Goal: Information Seeking & Learning: Learn about a topic

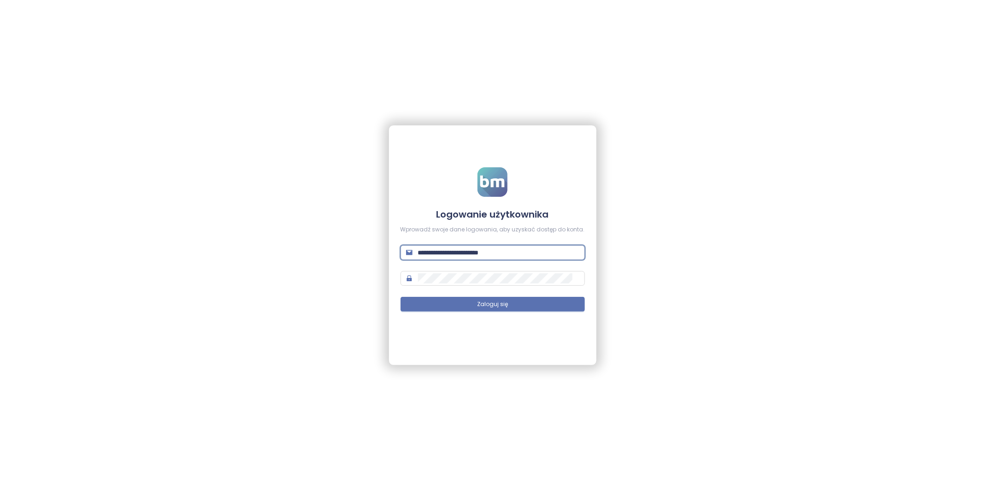
click at [500, 248] on input "**********" at bounding box center [498, 253] width 161 height 10
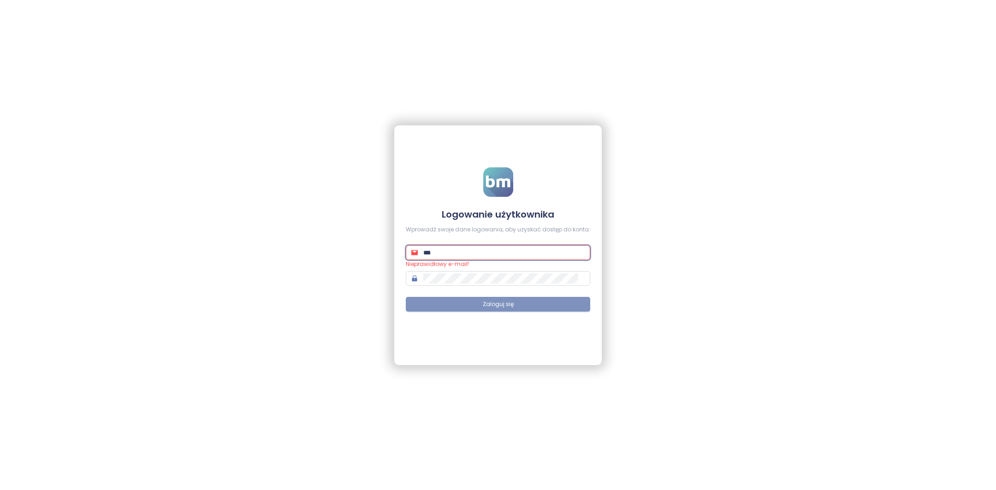
type input "**********"
click at [520, 310] on button "Zaloguj się" at bounding box center [498, 304] width 184 height 15
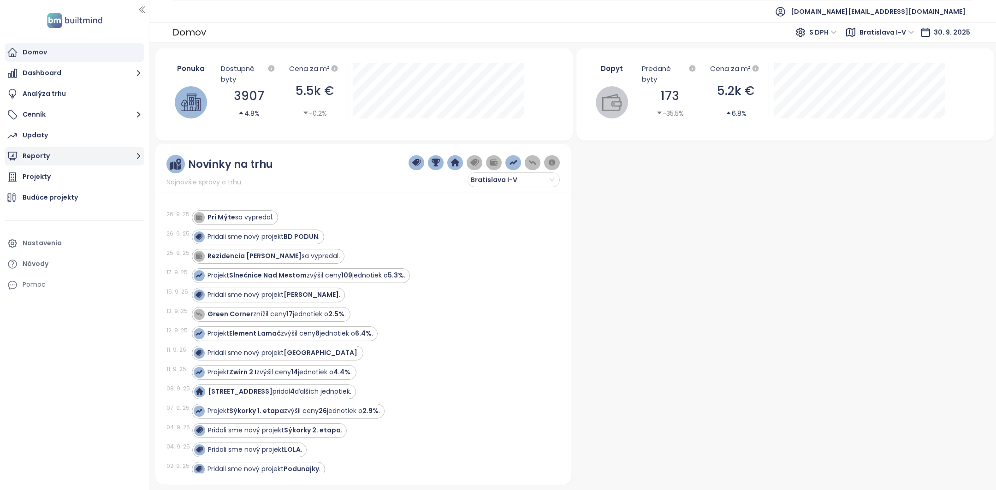
click at [51, 149] on button "Reporty" at bounding box center [75, 156] width 140 height 18
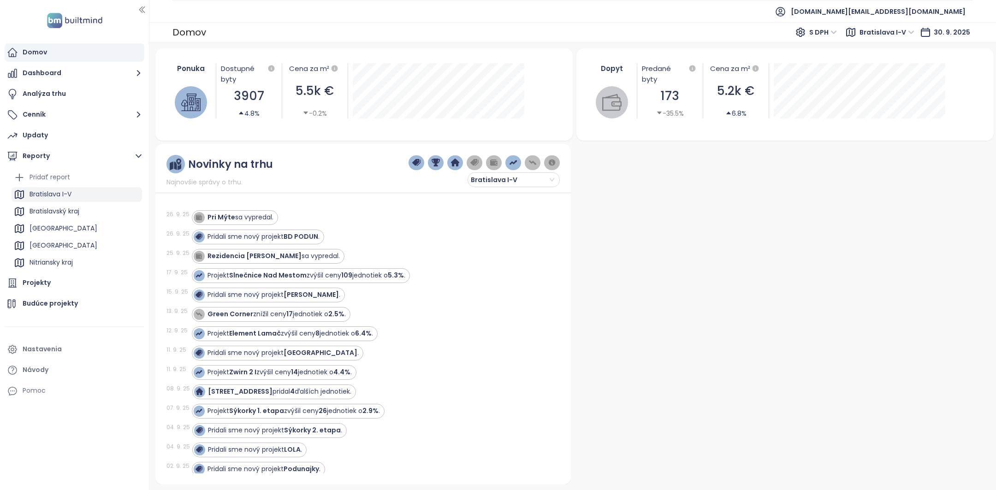
click at [75, 190] on div "Bratislava I-V" at bounding box center [77, 194] width 130 height 15
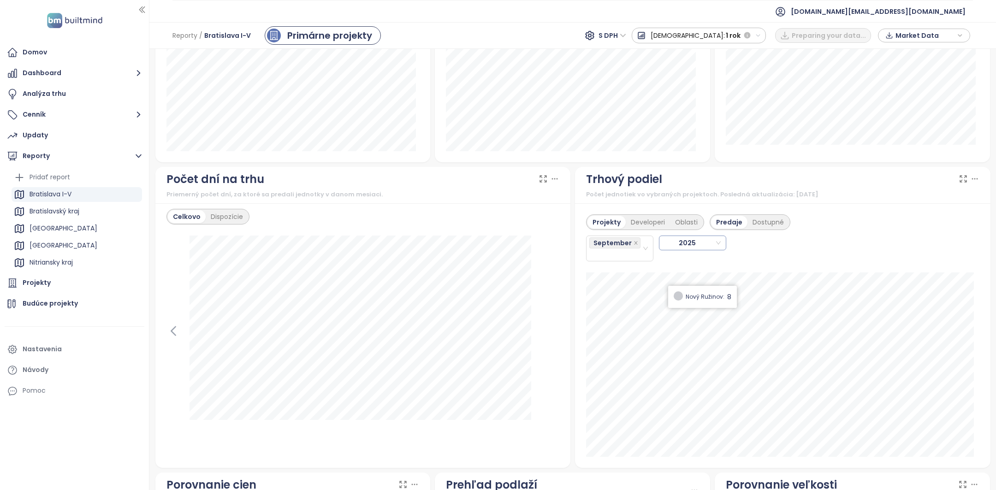
scroll to position [754, 0]
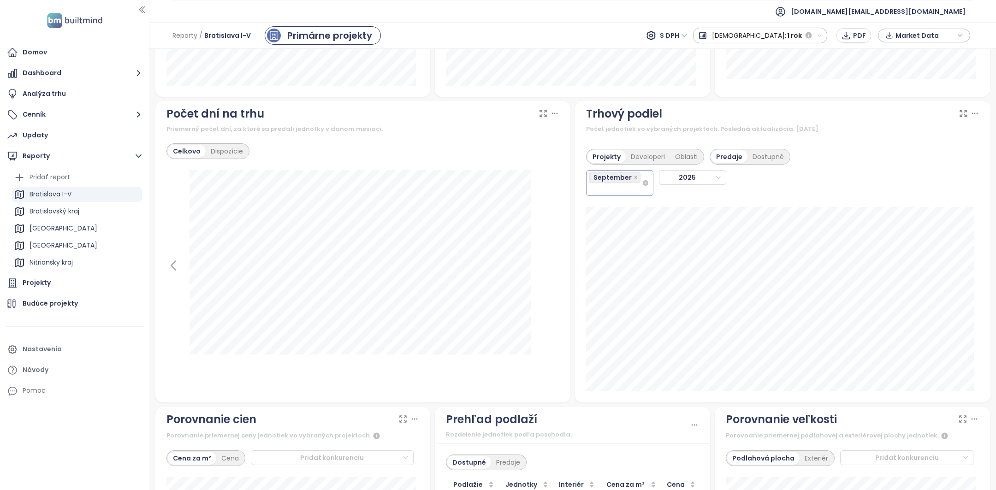
click at [601, 190] on div "September" at bounding box center [615, 183] width 53 height 24
click at [605, 305] on div "August" at bounding box center [614, 308] width 52 height 10
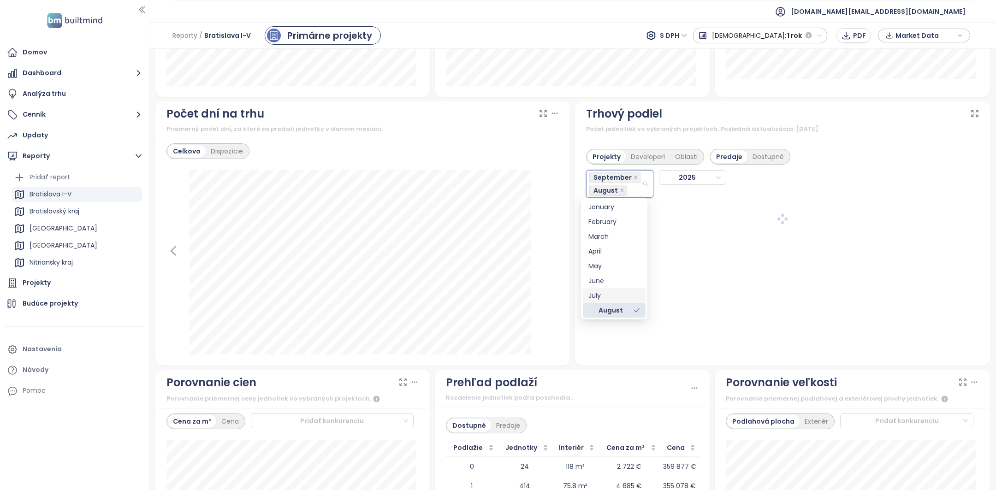
click at [604, 299] on div "July" at bounding box center [614, 295] width 52 height 10
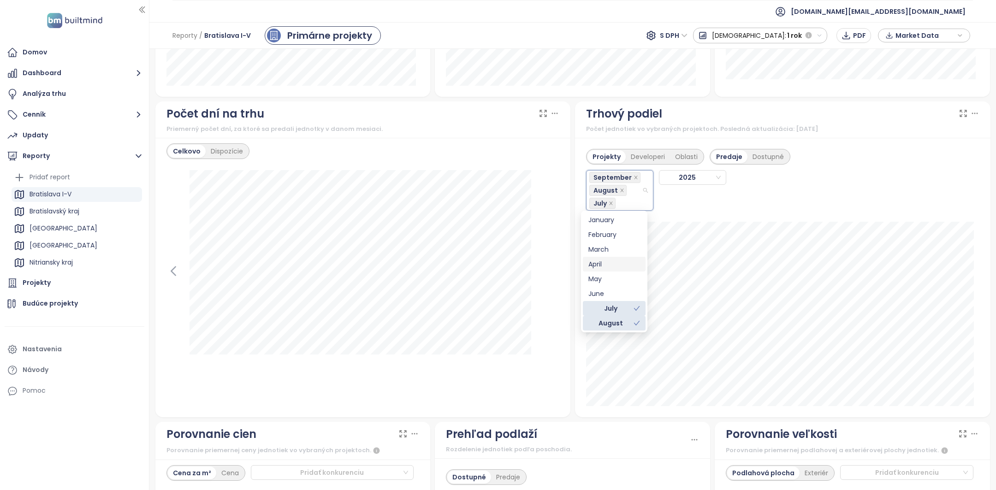
click at [844, 153] on div "Projekty Developeri Oblasti Predaje Dostupné September August July 2025" at bounding box center [782, 176] width 393 height 67
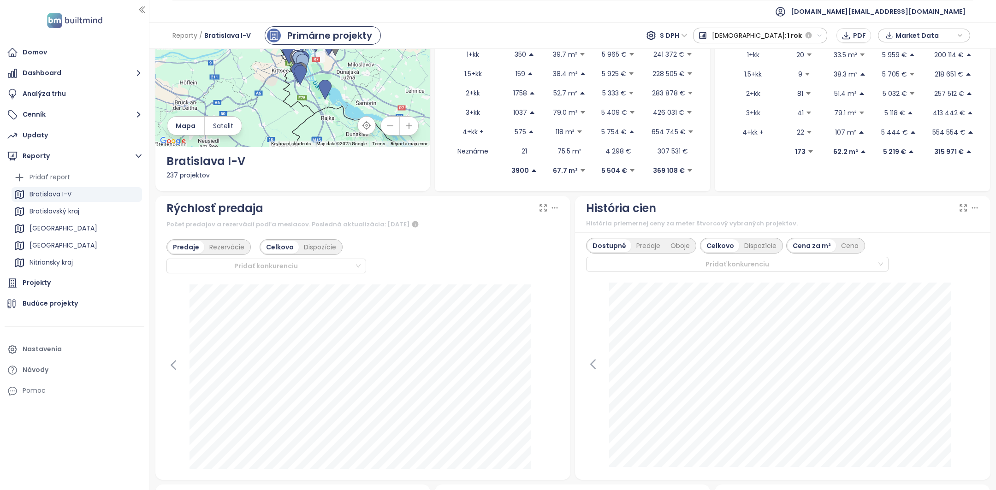
scroll to position [124, 0]
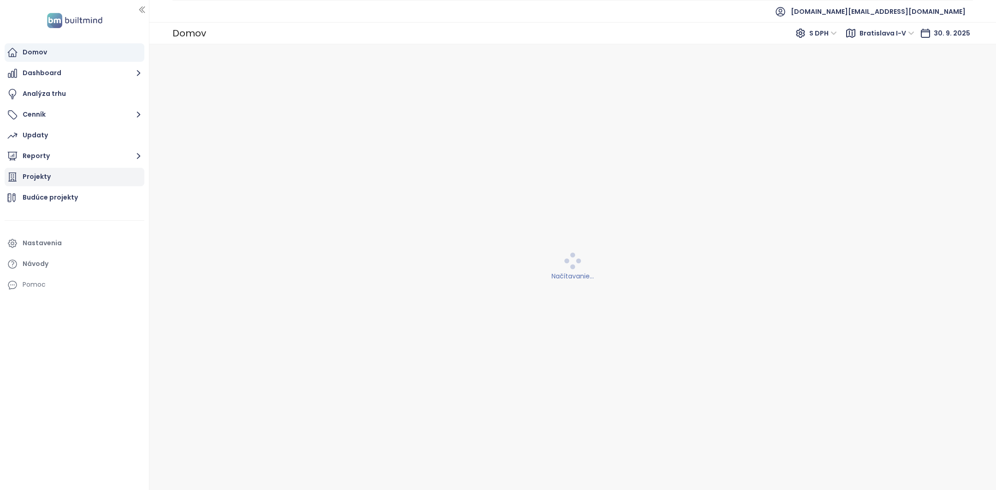
click at [55, 173] on div "Projekty" at bounding box center [75, 177] width 140 height 18
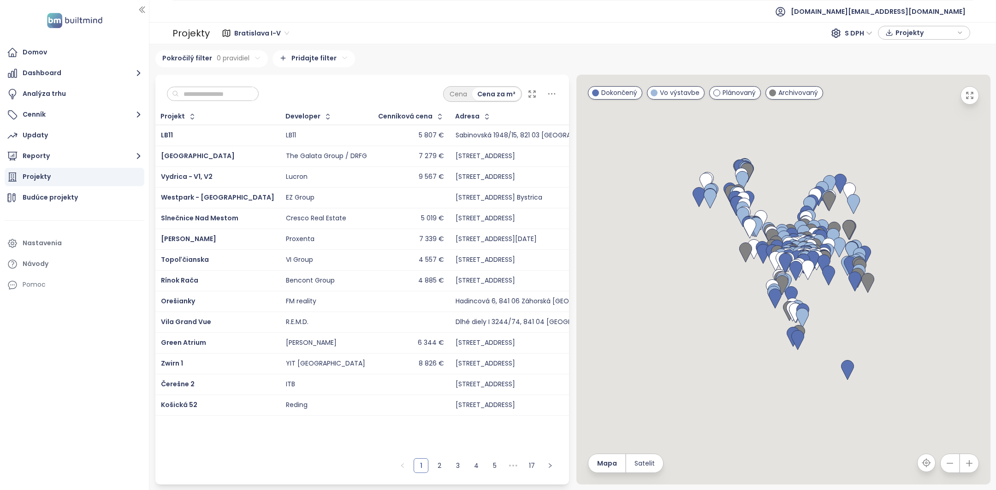
click at [227, 103] on div "Cena Cena za m²" at bounding box center [362, 92] width 414 height 34
click at [227, 99] on input "text" at bounding box center [216, 94] width 75 height 14
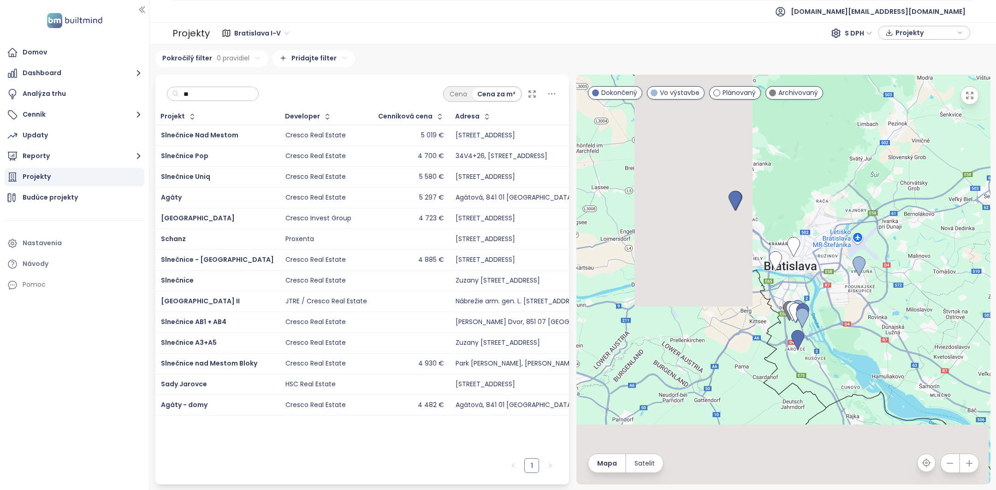
type input "*"
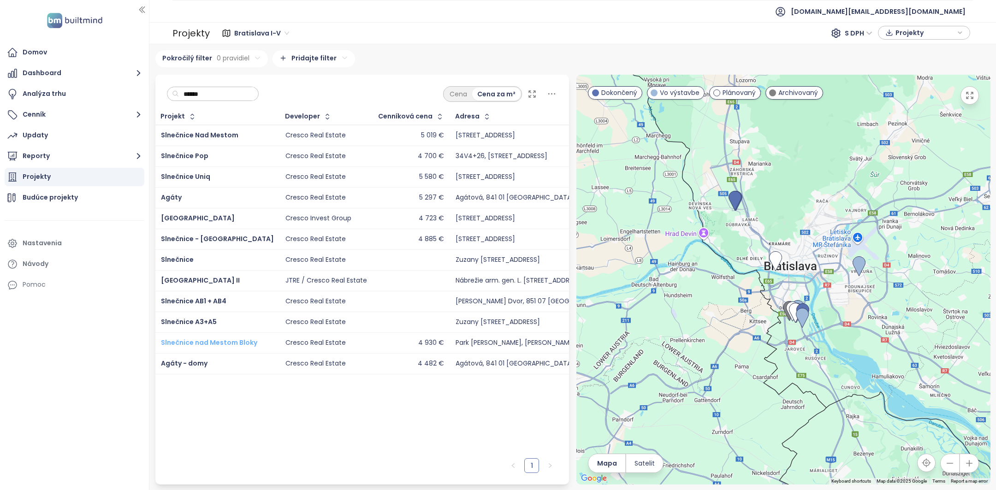
type input "******"
click at [193, 339] on span "Slnečnice nad Mestom Bloky" at bounding box center [209, 342] width 96 height 9
click at [191, 360] on span "Agáty - domy" at bounding box center [184, 363] width 47 height 9
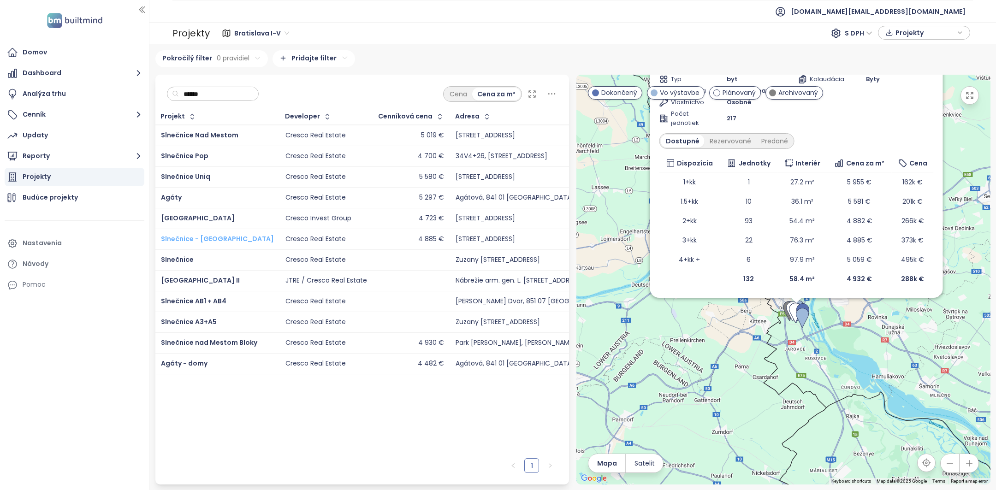
click at [193, 240] on span "Slnečnice - Nové Viladomy" at bounding box center [217, 238] width 113 height 9
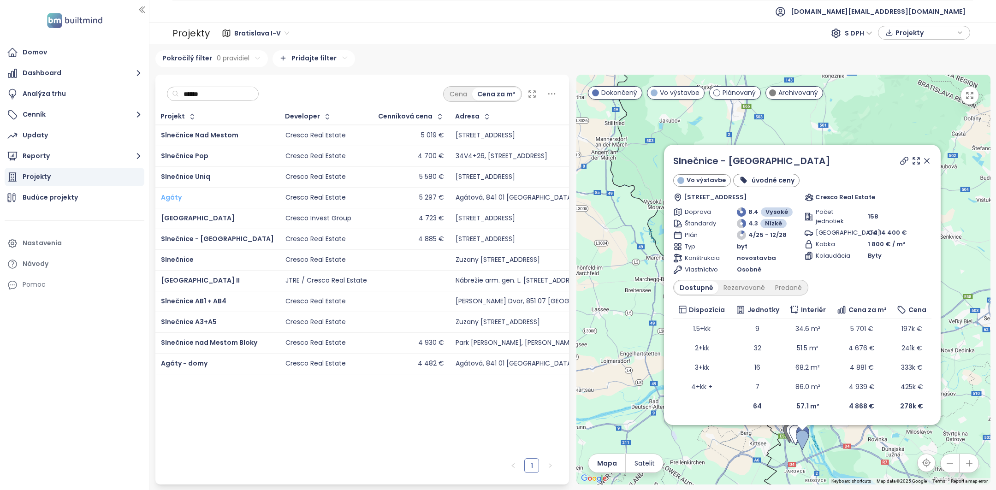
click at [177, 197] on span "Agáty" at bounding box center [171, 197] width 21 height 9
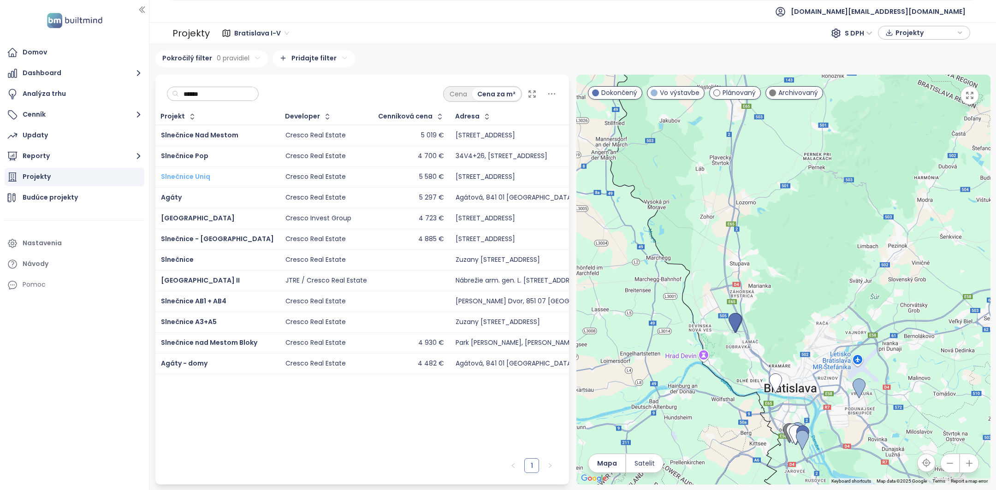
click at [186, 174] on span "Slnečnice Uniq" at bounding box center [185, 176] width 49 height 9
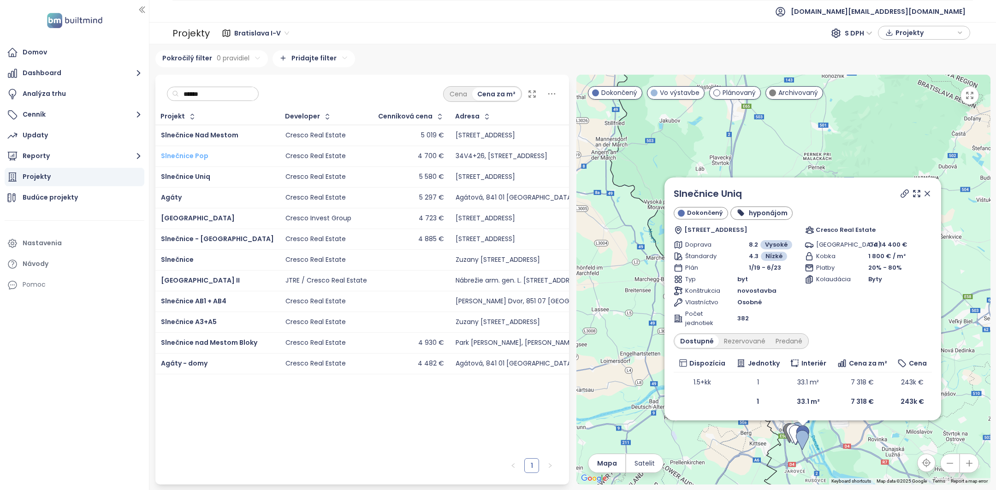
click at [189, 151] on span "Slnečnice Pop" at bounding box center [184, 155] width 47 height 9
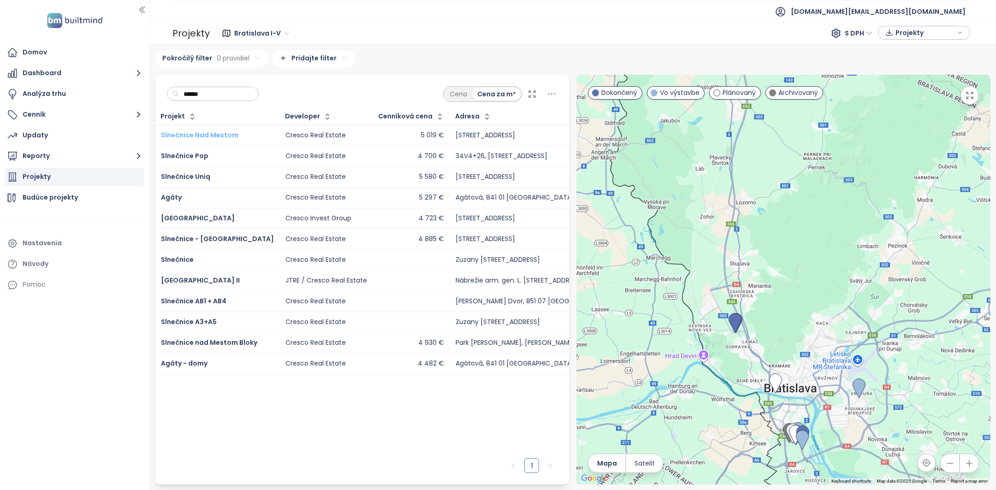
click at [199, 134] on span "Slnečnice Nad Mestom" at bounding box center [199, 134] width 77 height 9
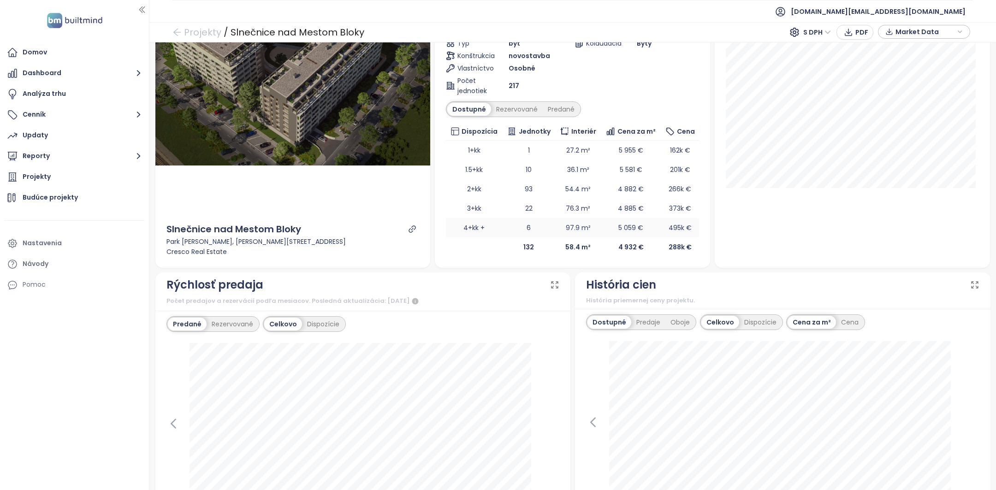
scroll to position [202, 0]
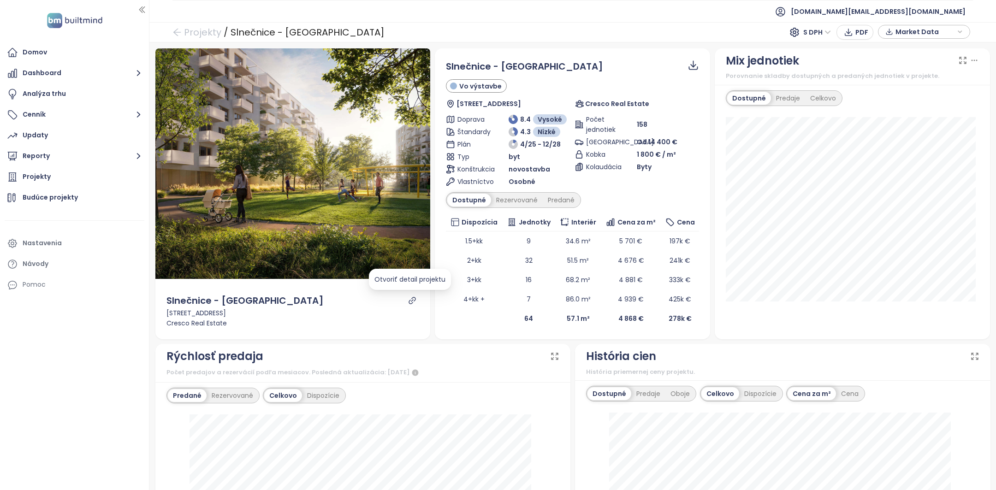
click at [409, 301] on icon "link" at bounding box center [412, 300] width 8 height 8
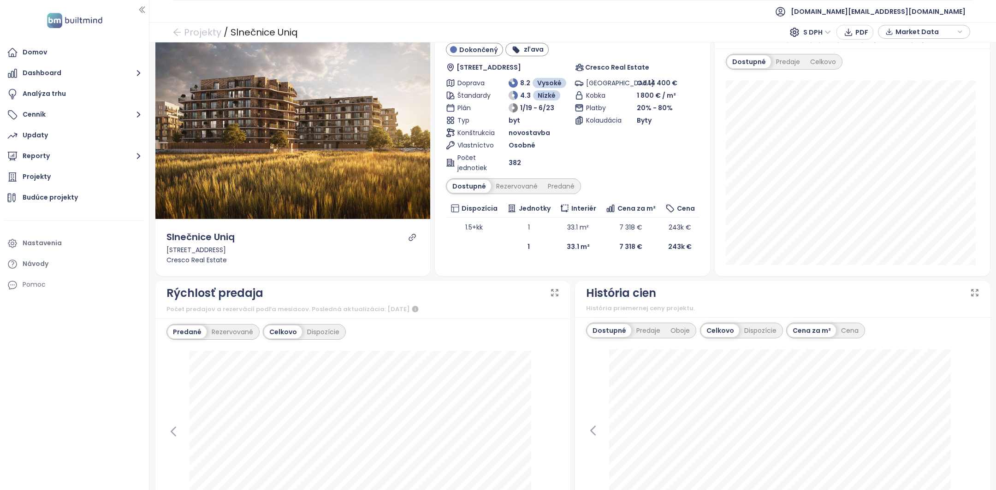
scroll to position [40, 0]
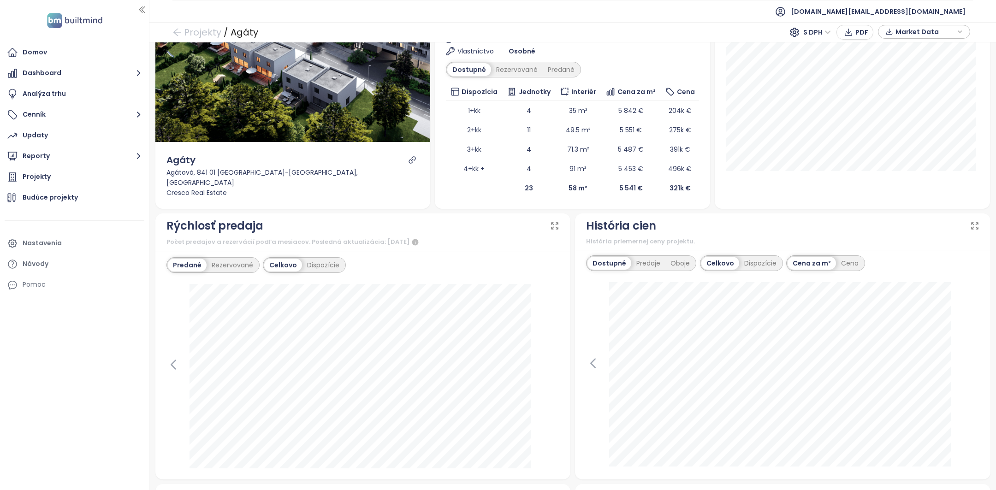
scroll to position [282, 0]
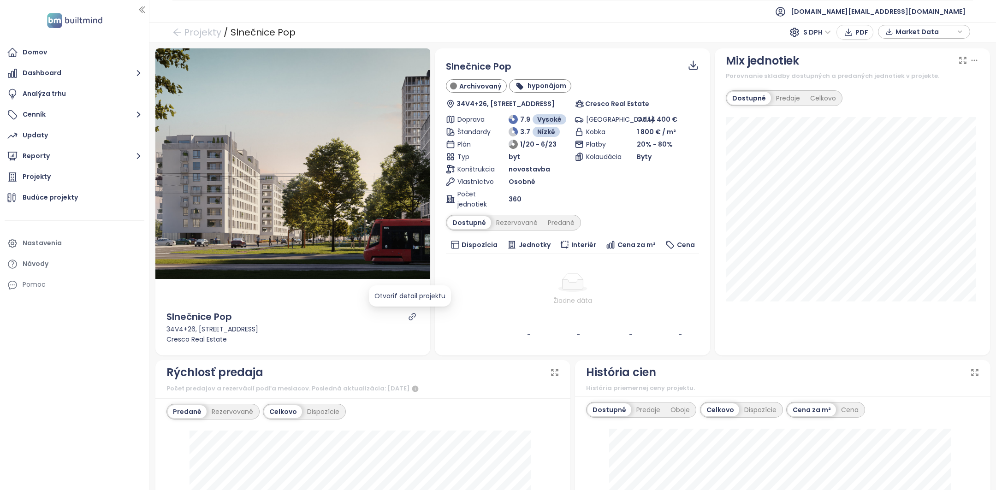
click at [409, 317] on icon "link" at bounding box center [412, 317] width 8 height 8
click at [498, 220] on div "Rezervované" at bounding box center [517, 222] width 52 height 13
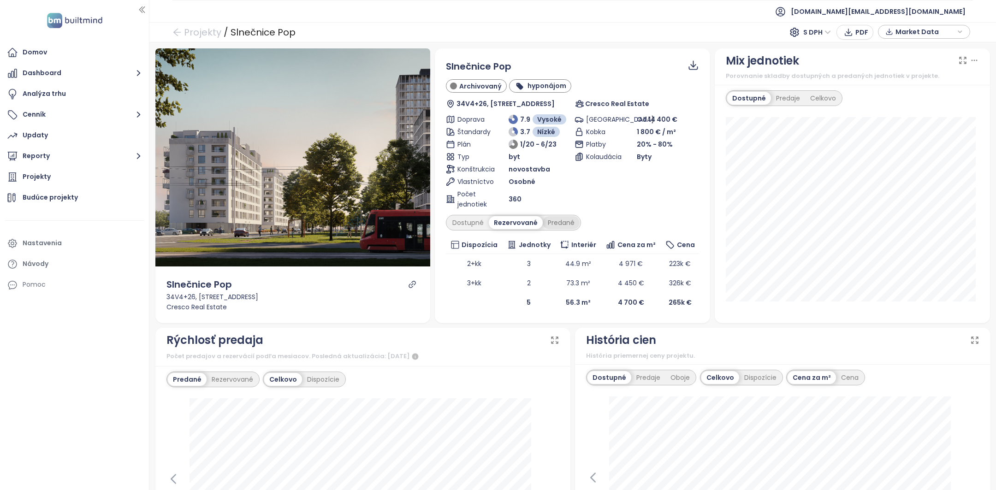
click at [560, 217] on div "Predané" at bounding box center [561, 222] width 37 height 13
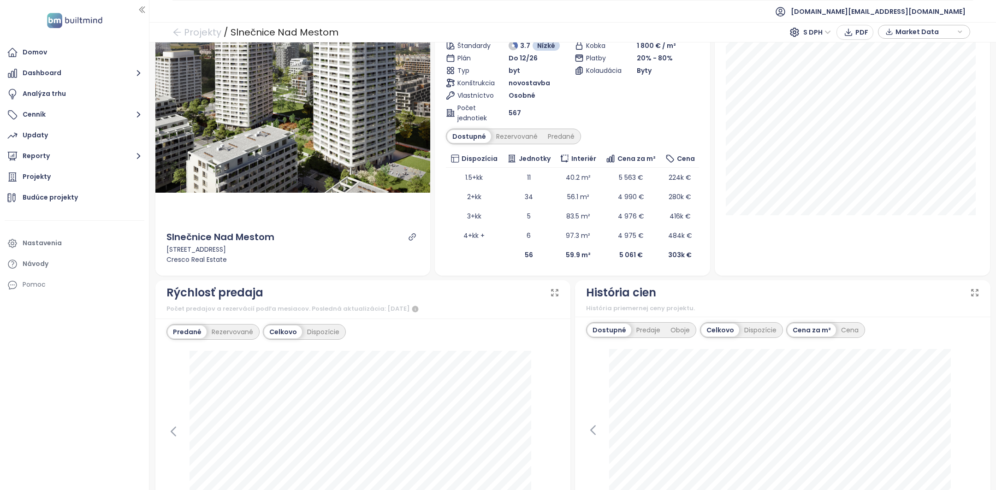
scroll to position [63, 0]
